Goal: Task Accomplishment & Management: Complete application form

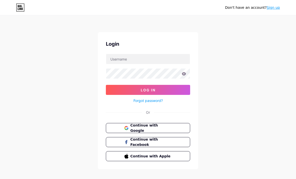
click at [159, 127] on span "Continue with Google" at bounding box center [150, 128] width 41 height 11
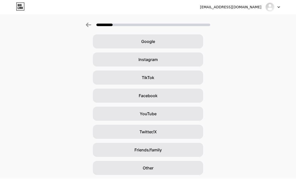
scroll to position [21, 0]
click at [174, 43] on div "Google" at bounding box center [148, 42] width 110 height 14
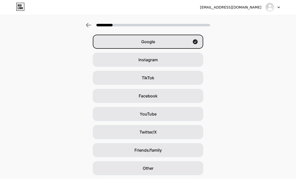
scroll to position [0, 0]
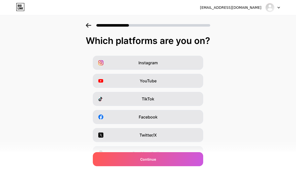
click at [155, 162] on span "Continue" at bounding box center [148, 158] width 16 height 5
click at [184, 61] on div "Instagram" at bounding box center [148, 63] width 110 height 14
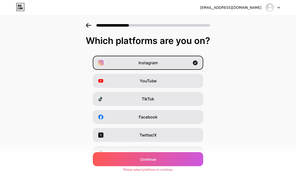
click at [159, 166] on div "Continue" at bounding box center [148, 159] width 110 height 14
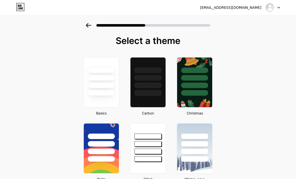
click at [144, 80] on div at bounding box center [147, 76] width 35 height 38
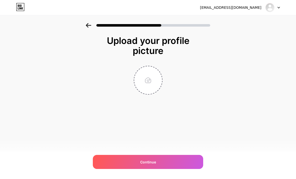
click at [153, 76] on input "file" at bounding box center [148, 80] width 28 height 28
type input "C:\fakepath\29803A53-4663-48C5-BE92-665733AC7CEF.jpeg"
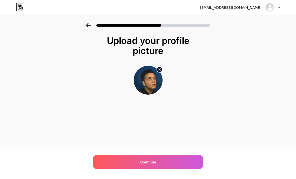
click at [181, 160] on div "Continue" at bounding box center [148, 162] width 110 height 14
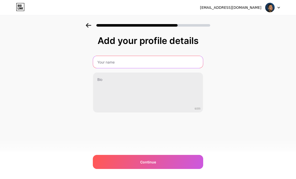
click at [178, 62] on input "text" at bounding box center [148, 62] width 110 height 12
type input "Salman Syahputra"
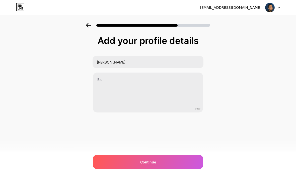
click at [242, 61] on div "Add your profile details Salman Syahputra 0/255 Continue Error" at bounding box center [148, 80] width 296 height 115
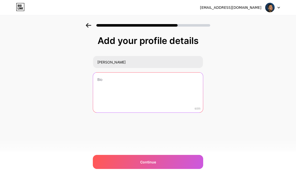
click at [168, 83] on textarea at bounding box center [148, 92] width 110 height 40
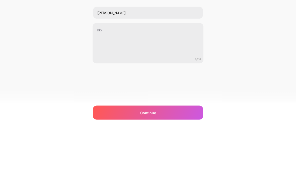
click at [246, 63] on div "Add your profile details Salman Syahputra 0/255 Continue Error" at bounding box center [148, 80] width 296 height 115
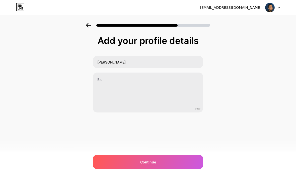
click at [170, 162] on div "Continue" at bounding box center [148, 162] width 110 height 14
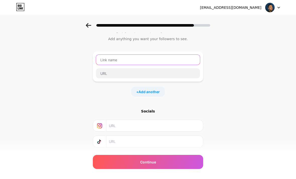
click at [182, 62] on input "text" at bounding box center [148, 60] width 104 height 10
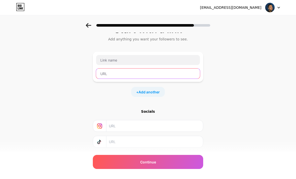
click at [176, 75] on input "text" at bounding box center [148, 73] width 104 height 10
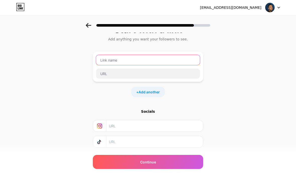
click at [183, 59] on input "text" at bounding box center [148, 60] width 104 height 10
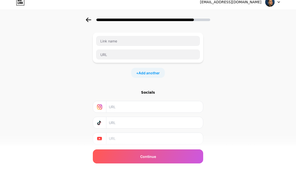
scroll to position [24, 0]
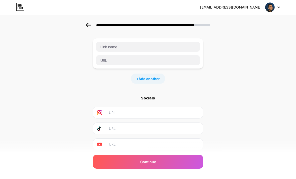
click at [155, 79] on span "Add another" at bounding box center [148, 78] width 21 height 5
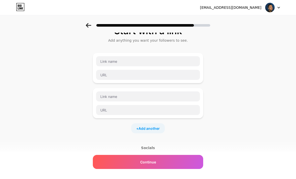
scroll to position [0, 0]
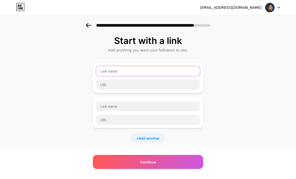
click at [190, 68] on input "text" at bounding box center [148, 71] width 104 height 10
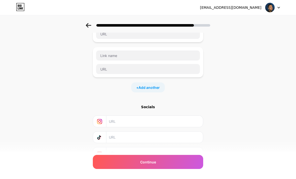
click at [164, 169] on div "Continue" at bounding box center [148, 162] width 110 height 14
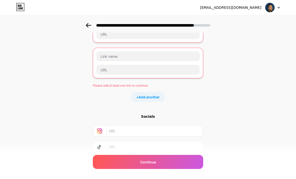
scroll to position [14, 0]
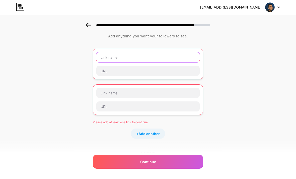
click at [184, 59] on input "text" at bounding box center [147, 57] width 103 height 10
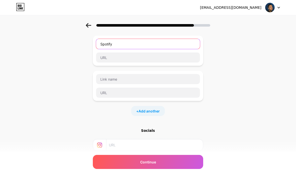
scroll to position [25, 0]
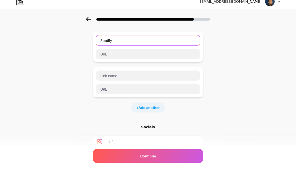
type input "Spotify"
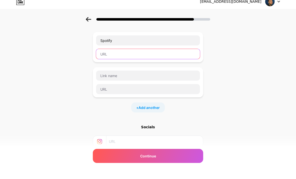
click at [179, 55] on input "text" at bounding box center [148, 60] width 104 height 10
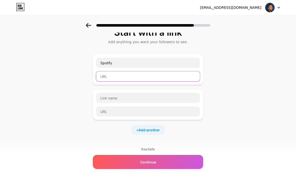
click at [137, 75] on input "text" at bounding box center [148, 76] width 104 height 10
paste input "https://open.spotify.com/artist/5wEla9xgnXJdrkzdAaEwOI?si=AH6-VxhaT3CzPJacuX2x1Q"
type input "https://open.spotify.com/artist/5wEla9xgnXJdrkzdAaEwOI?si=AH6-VxhaT3CzPJacuX2x1Q"
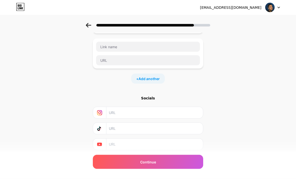
scroll to position [59, 0]
click at [169, 169] on div "Continue" at bounding box center [148, 162] width 110 height 14
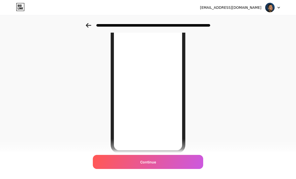
scroll to position [0, 0]
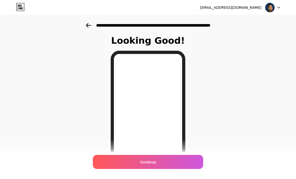
click at [89, 26] on icon at bounding box center [89, 25] width 6 height 5
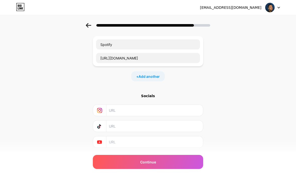
scroll to position [21, 0]
